Goal: Task Accomplishment & Management: Complete application form

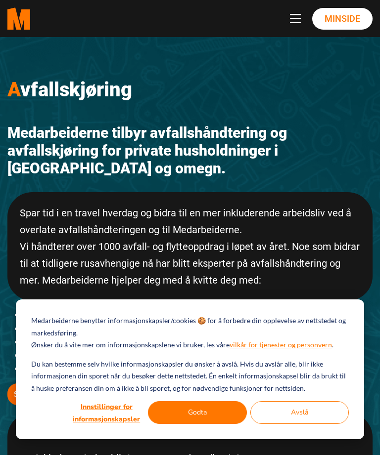
click at [223, 415] on button "Godta" at bounding box center [197, 412] width 99 height 23
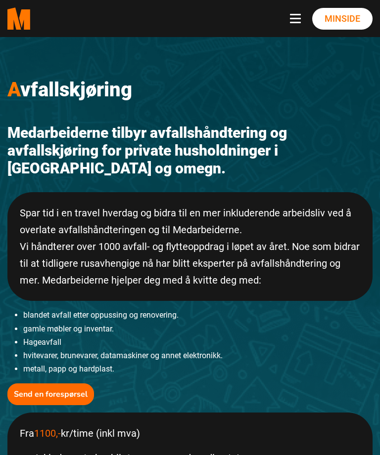
click at [297, 18] on span "Navbar toggle button" at bounding box center [295, 18] width 11 height 1
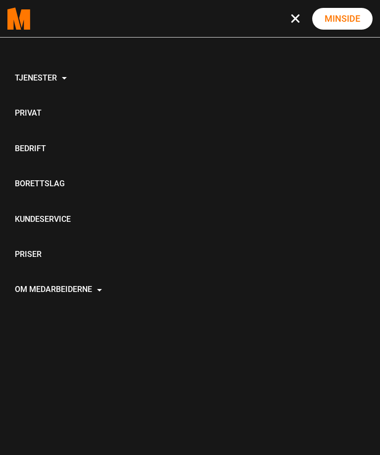
click at [100, 301] on link "Om Medarbeiderne" at bounding box center [58, 290] width 102 height 35
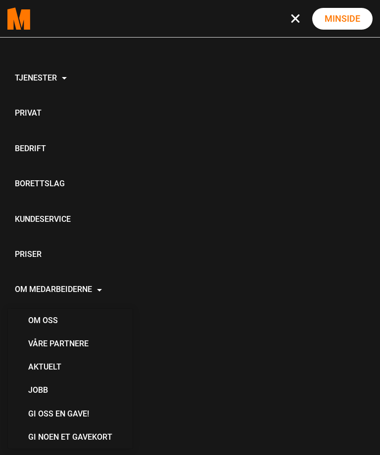
click at [41, 398] on link "Jobb" at bounding box center [70, 390] width 100 height 23
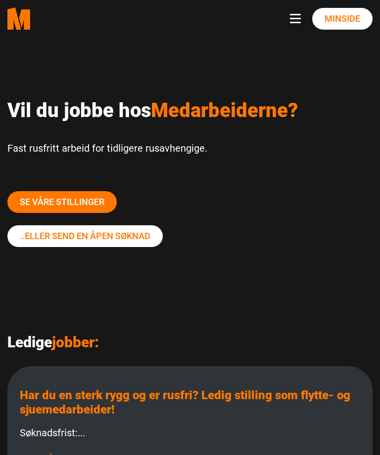
click at [90, 201] on link "Se våre stillinger" at bounding box center [61, 202] width 109 height 22
click at [95, 208] on link "Se våre stillinger" at bounding box center [61, 202] width 109 height 22
click at [92, 200] on link "Se våre stillinger" at bounding box center [61, 202] width 109 height 22
click at [97, 201] on link "Se våre stillinger" at bounding box center [61, 202] width 109 height 22
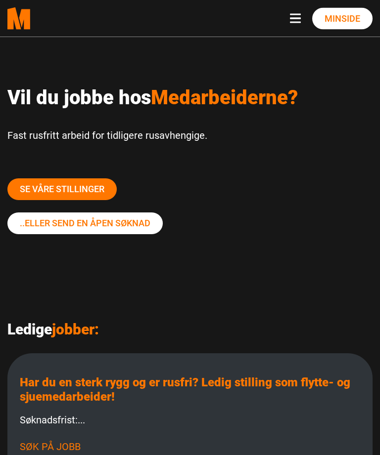
scroll to position [12, 0]
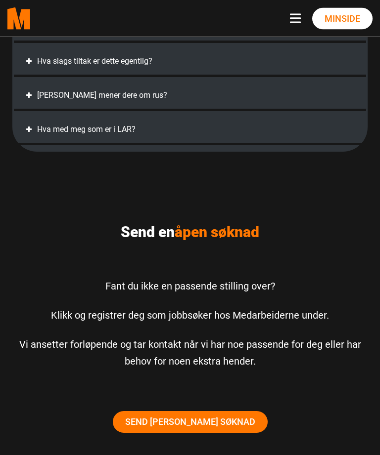
scroll to position [716, 0]
click at [216, 422] on link "Send [PERSON_NAME] søknad" at bounding box center [190, 422] width 155 height 22
